Goal: Book appointment/travel/reservation: Book appointment/travel/reservation

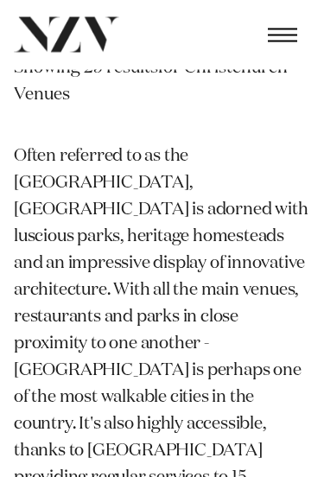
scroll to position [208, 0]
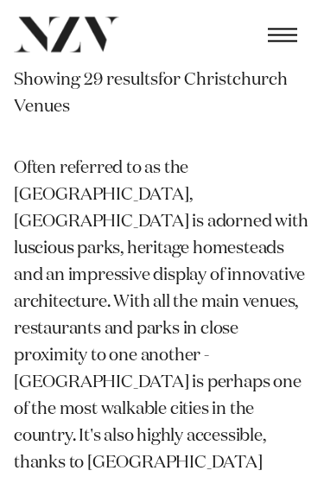
click at [279, 37] on span "button" at bounding box center [282, 36] width 29 height 14
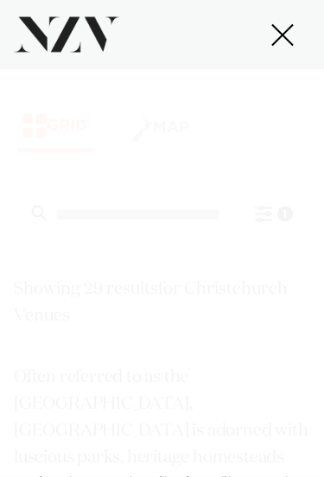
scroll to position [0, 0]
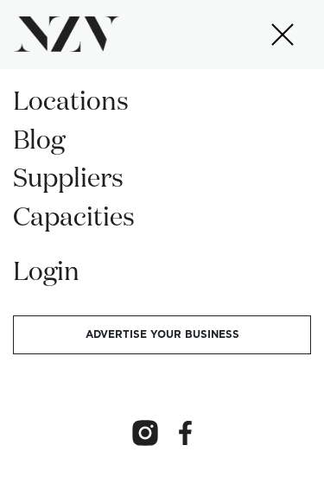
click at [276, 33] on span "button" at bounding box center [282, 36] width 29 height 14
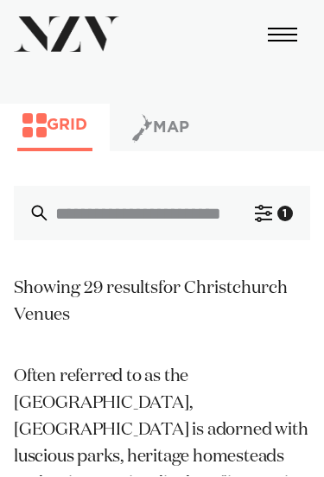
click at [273, 217] on button "Filter 1" at bounding box center [274, 214] width 73 height 54
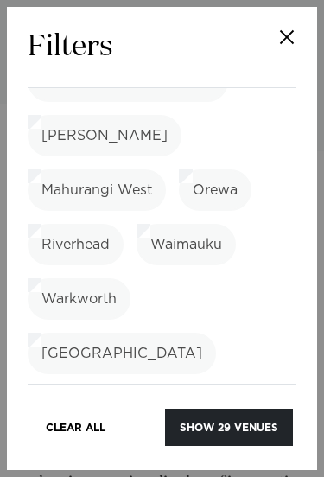
scroll to position [1953, 0]
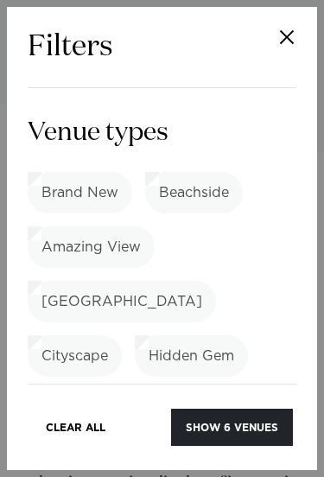
scroll to position [2980, 0]
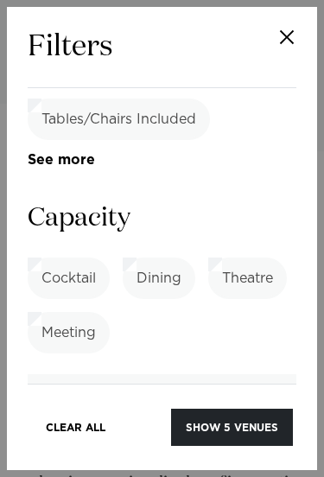
scroll to position [3802, 0]
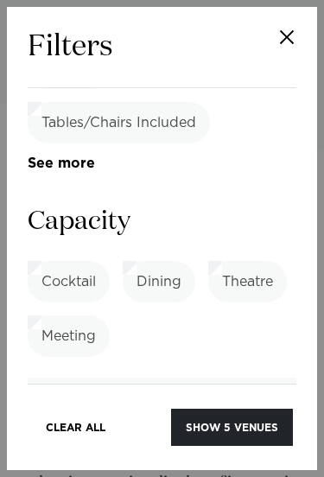
click at [251, 422] on button "Show 5 venues" at bounding box center [232, 427] width 122 height 37
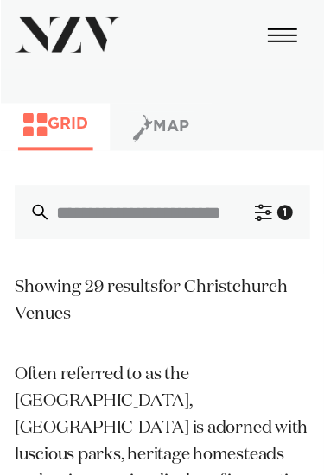
scroll to position [3, 0]
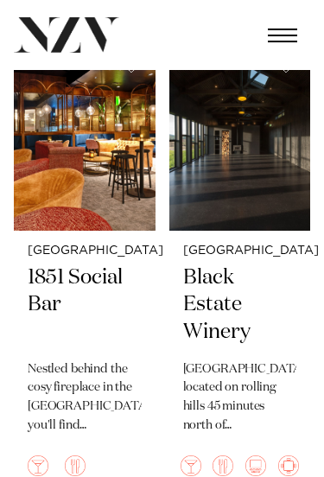
scroll to position [909, 0]
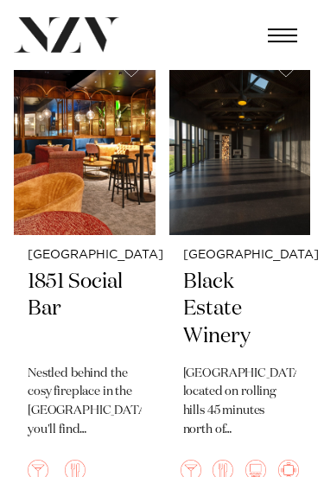
click at [47, 202] on img at bounding box center [85, 139] width 142 height 189
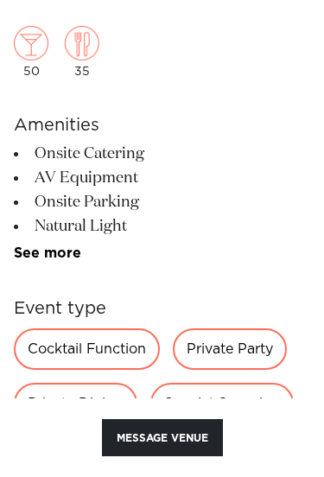
scroll to position [448, 0]
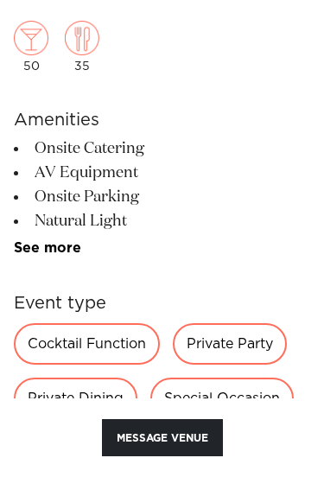
click at [41, 255] on link "See more" at bounding box center [81, 248] width 135 height 14
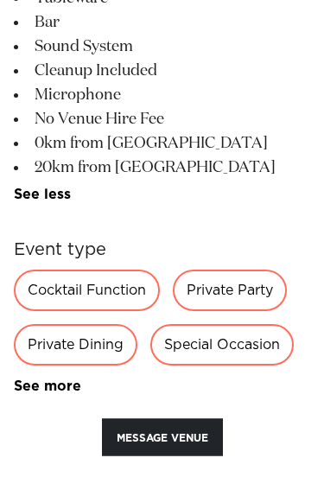
scroll to position [721, 0]
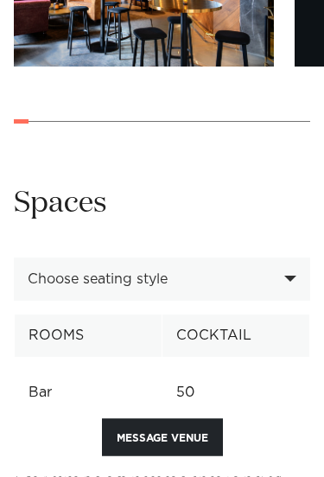
click at [301, 268] on div "Choose seating style" at bounding box center [162, 279] width 296 height 43
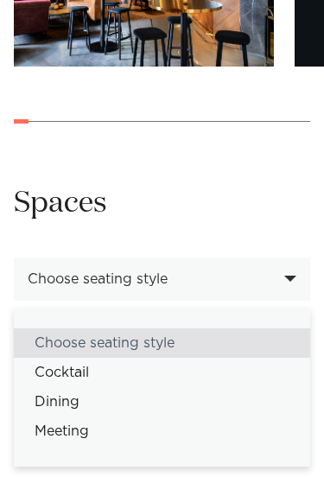
click at [304, 271] on div "Choose seating style" at bounding box center [162, 278] width 296 height 43
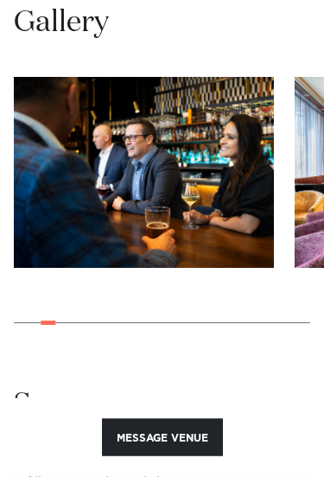
scroll to position [1705, 0]
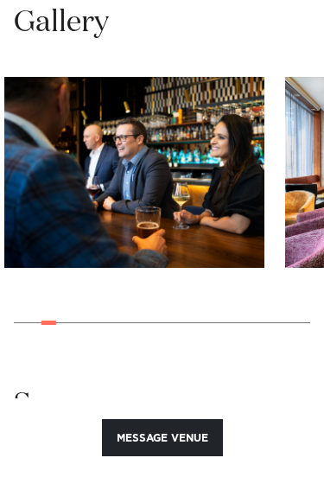
click at [66, 217] on img "3 / 22" at bounding box center [134, 172] width 260 height 191
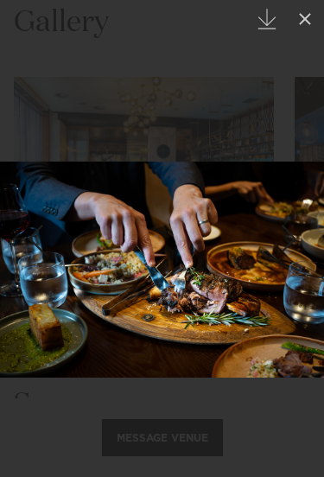
click at [308, 24] on icon at bounding box center [305, 19] width 21 height 21
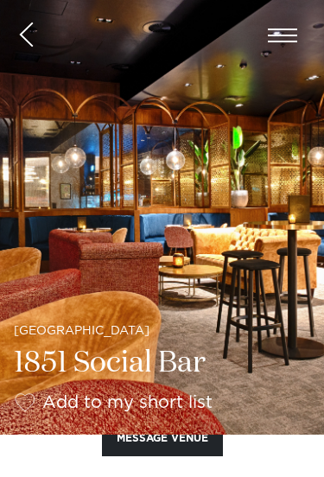
click at [34, 31] on span "button" at bounding box center [26, 35] width 15 height 27
